Goal: Transaction & Acquisition: Purchase product/service

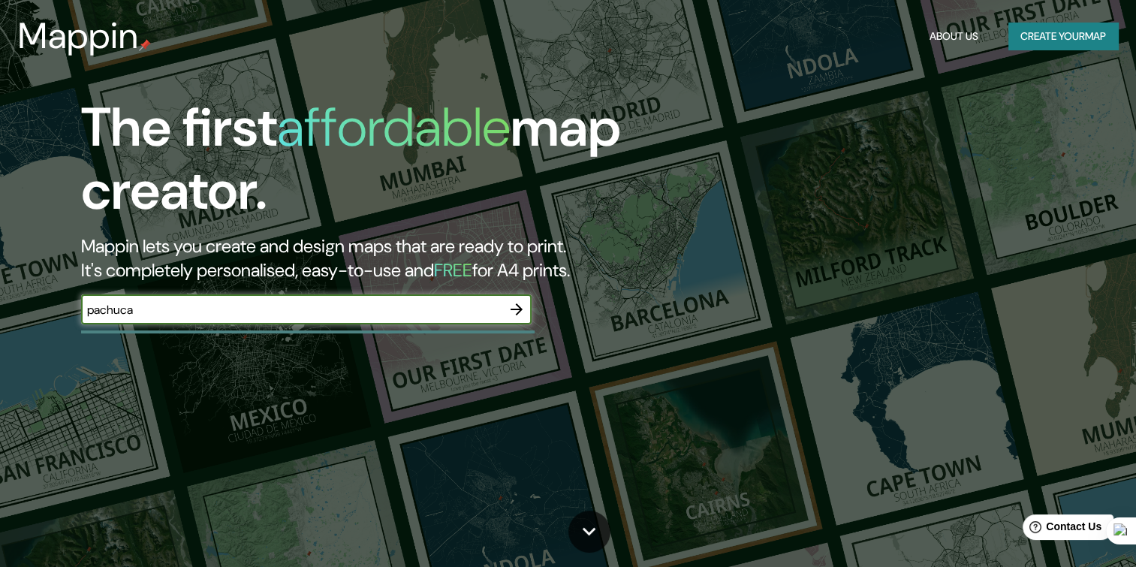
type input "pachuca"
click at [509, 310] on icon "button" at bounding box center [516, 309] width 18 height 18
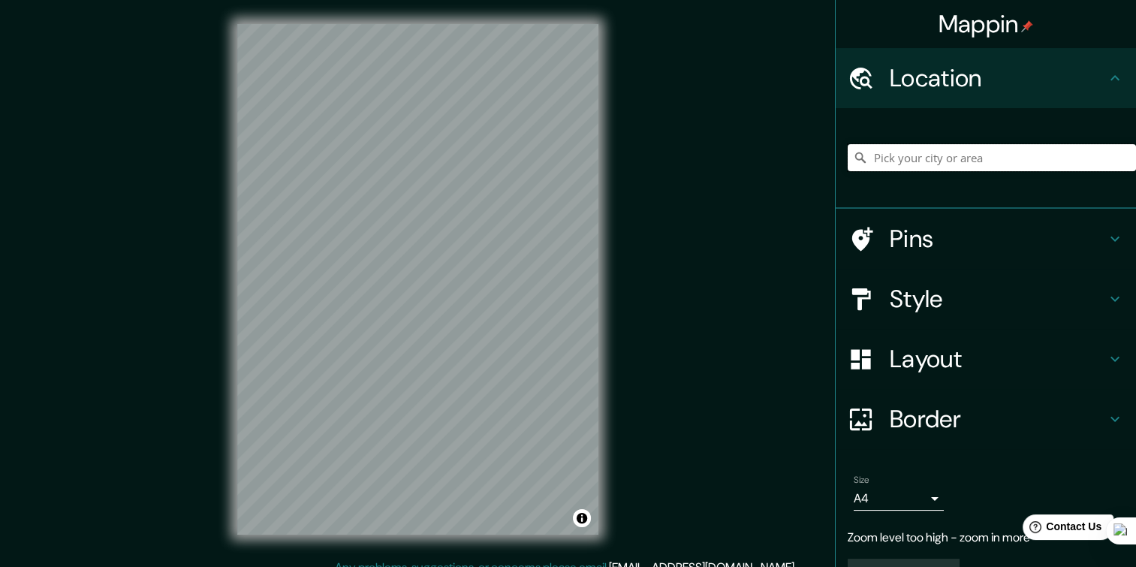
click at [970, 158] on input "Pick your city or area" at bounding box center [991, 157] width 288 height 27
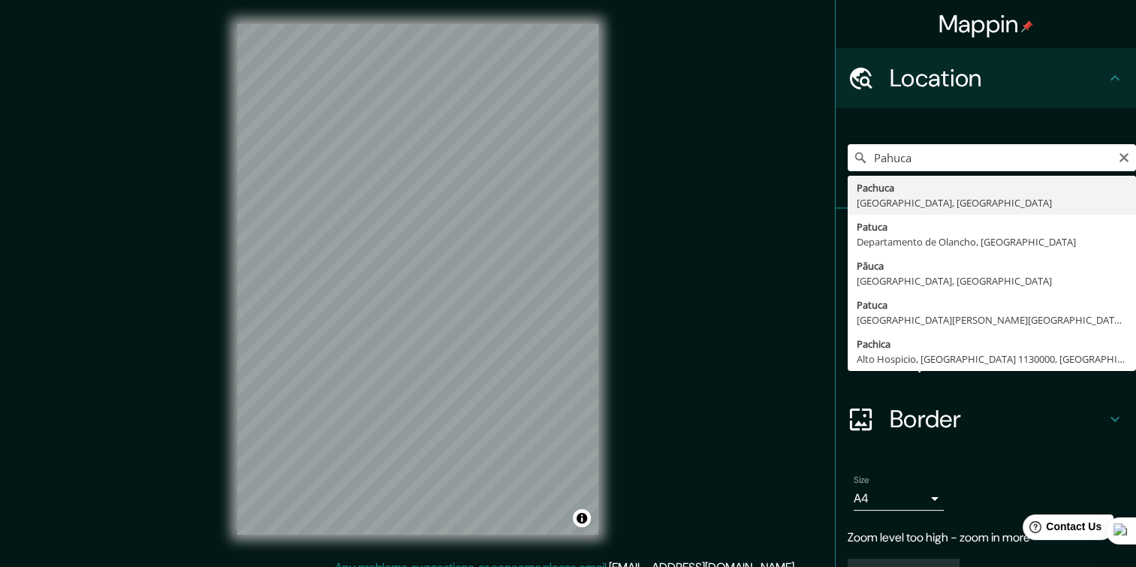
type input "Pachuca, [GEOGRAPHIC_DATA], [GEOGRAPHIC_DATA]"
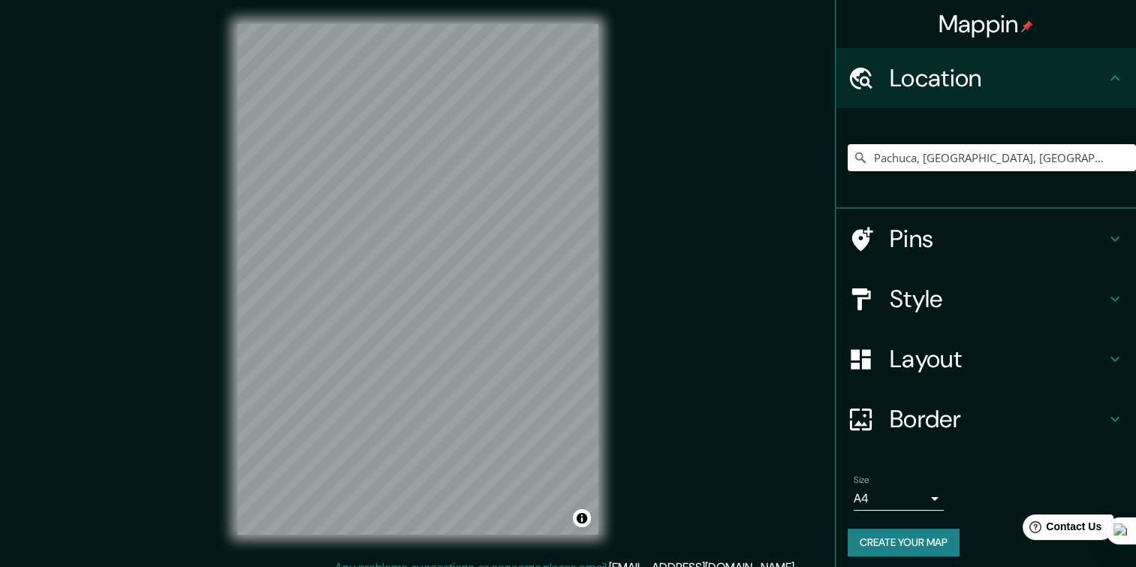
click at [873, 489] on body "Mappin Location [GEOGRAPHIC_DATA], [GEOGRAPHIC_DATA], [GEOGRAPHIC_DATA] Pins St…" at bounding box center [568, 283] width 1136 height 567
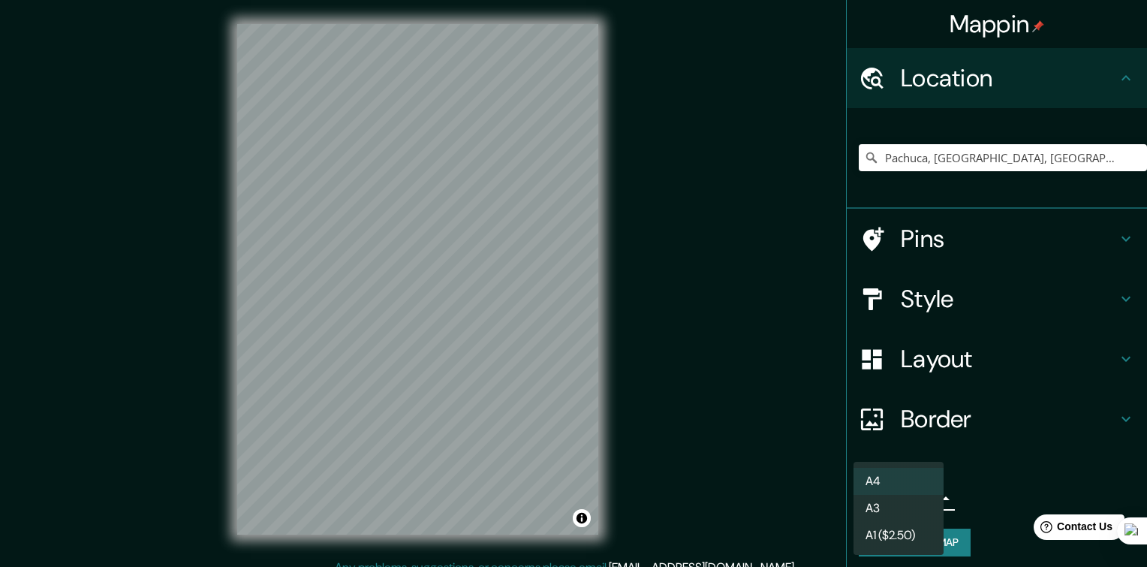
click at [891, 514] on li "A3" at bounding box center [898, 508] width 90 height 27
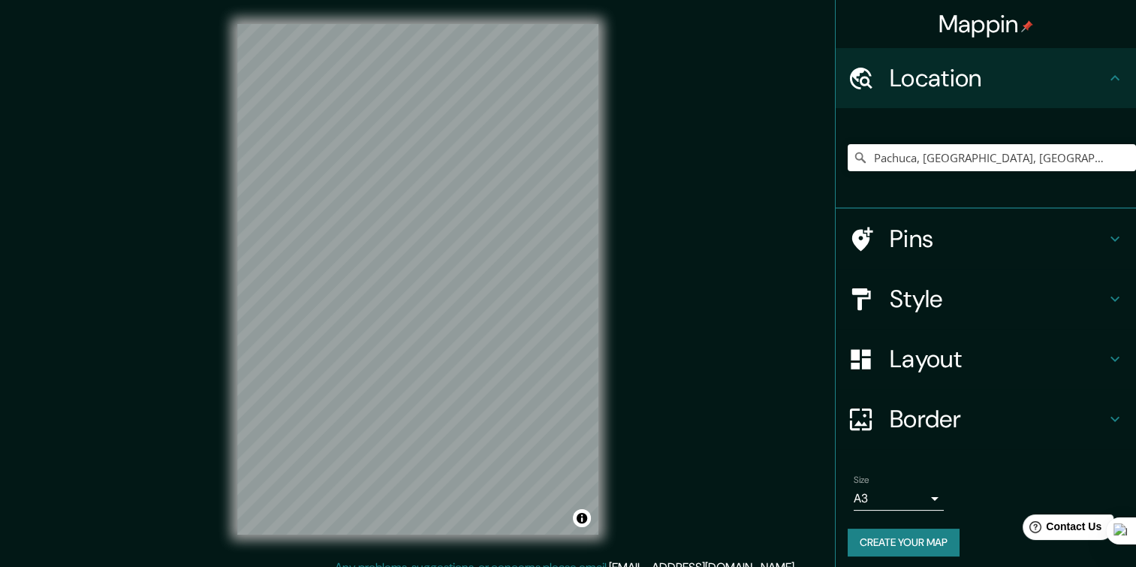
click at [873, 500] on body "Mappin Location [GEOGRAPHIC_DATA], [GEOGRAPHIC_DATA], [GEOGRAPHIC_DATA] Pins St…" at bounding box center [568, 283] width 1136 height 567
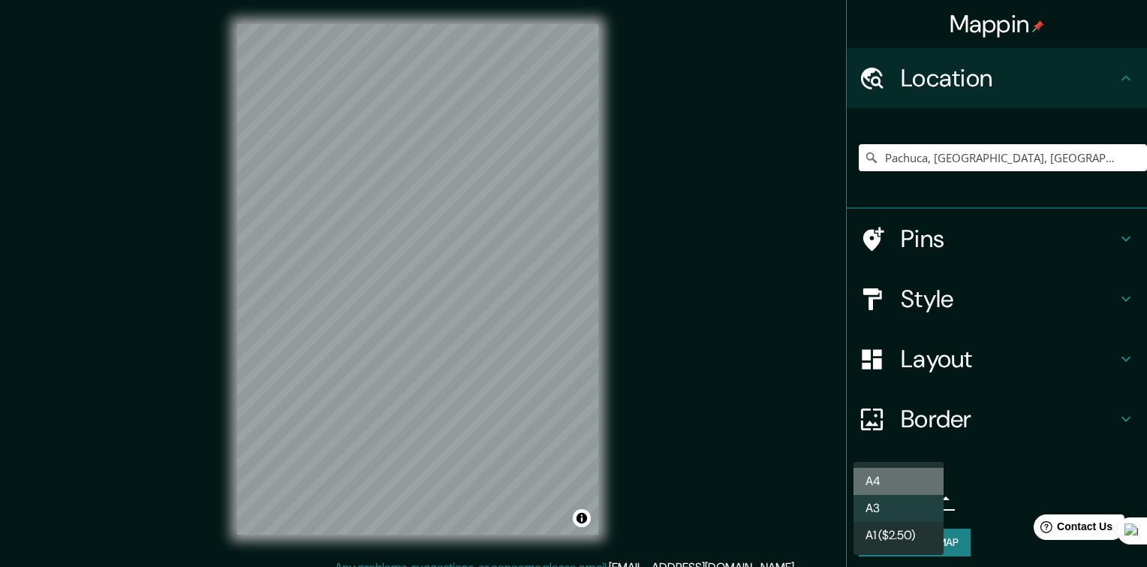
click at [874, 484] on li "A4" at bounding box center [898, 481] width 90 height 27
type input "single"
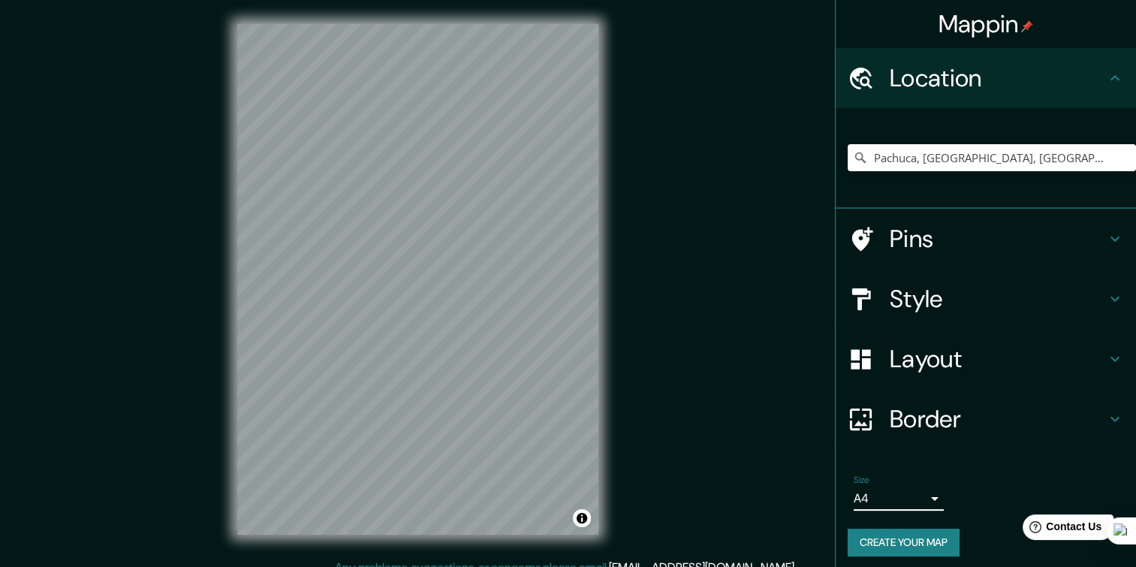
click at [891, 533] on button "Create your map" at bounding box center [903, 542] width 112 height 28
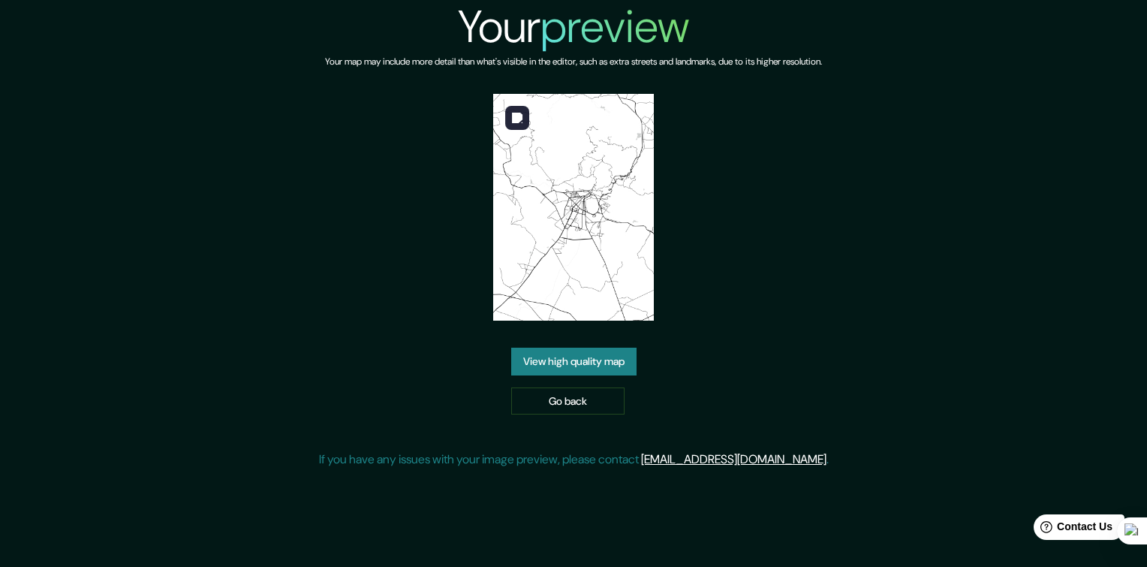
click at [591, 232] on img at bounding box center [573, 207] width 161 height 227
click at [534, 396] on link "Go back" at bounding box center [567, 401] width 113 height 28
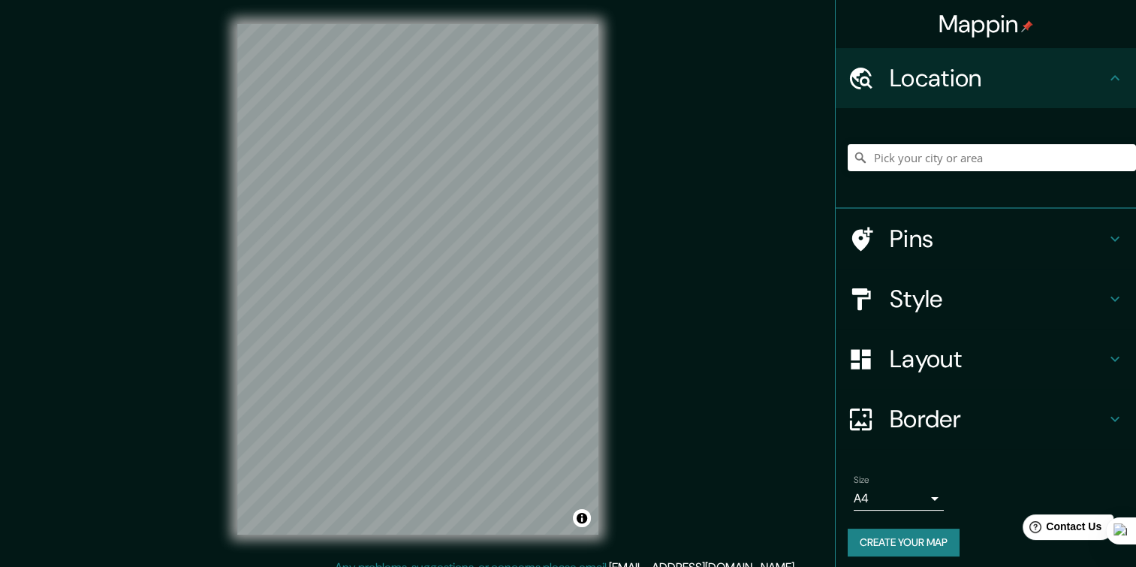
click at [887, 173] on div at bounding box center [991, 157] width 288 height 75
click at [895, 158] on input "Pick your city or area" at bounding box center [991, 157] width 288 height 27
click at [931, 153] on input "Pachuca, [GEOGRAPHIC_DATA], [GEOGRAPHIC_DATA]" at bounding box center [991, 157] width 288 height 27
click at [913, 161] on input "Pachuca, [GEOGRAPHIC_DATA], [GEOGRAPHIC_DATA]" at bounding box center [991, 157] width 288 height 27
click at [907, 163] on input "Pachuca, [GEOGRAPHIC_DATA], [GEOGRAPHIC_DATA]" at bounding box center [991, 157] width 288 height 27
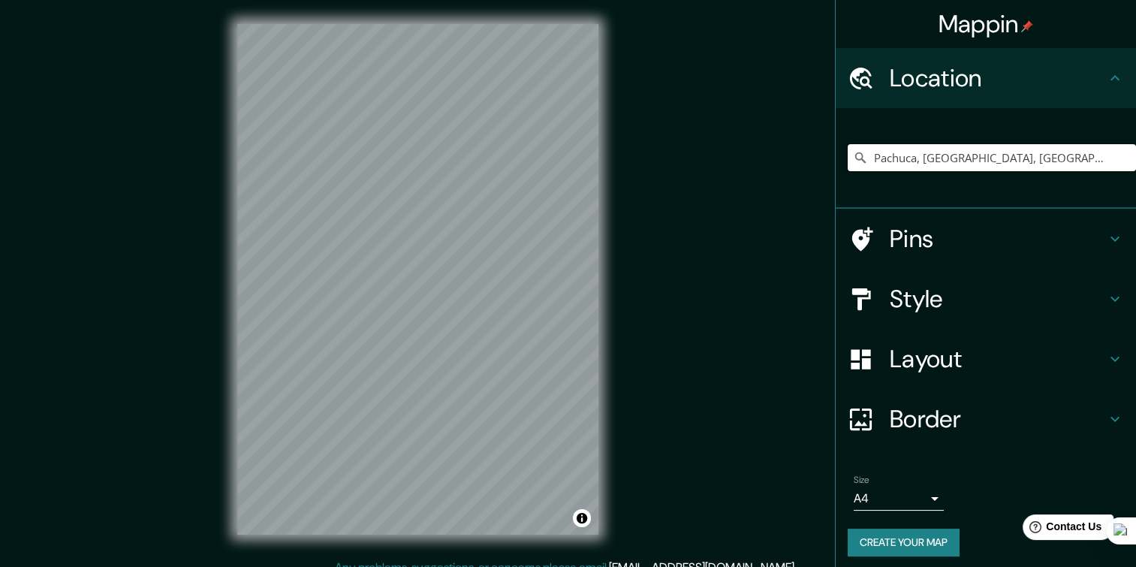
type input "Pachuca, [GEOGRAPHIC_DATA], [GEOGRAPHIC_DATA]"
